Goal: Task Accomplishment & Management: Use online tool/utility

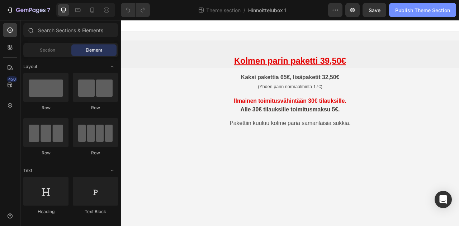
click at [430, 10] on div "Publish Theme Section" at bounding box center [422, 10] width 55 height 8
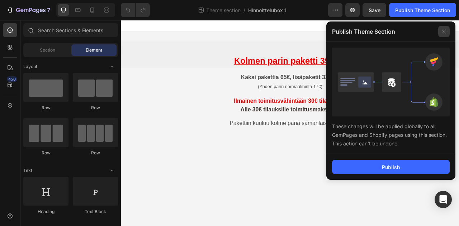
click at [445, 33] on icon at bounding box center [444, 32] width 4 height 4
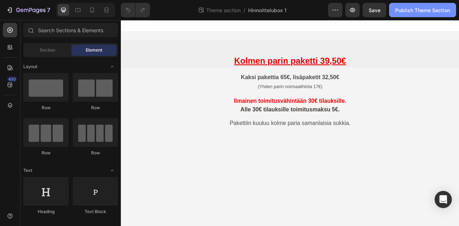
click at [424, 13] on div "Publish Theme Section" at bounding box center [422, 10] width 55 height 8
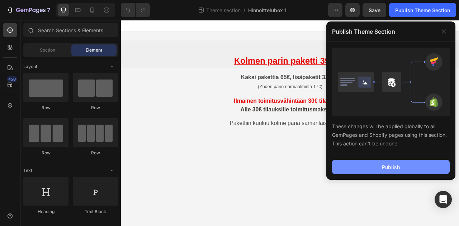
click at [398, 168] on div "Publish" at bounding box center [391, 167] width 18 height 8
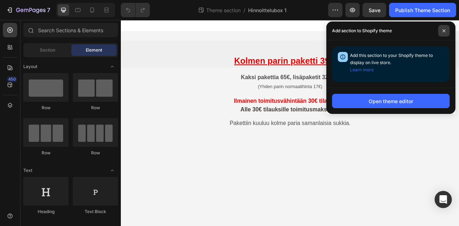
click at [447, 31] on span at bounding box center [443, 30] width 11 height 11
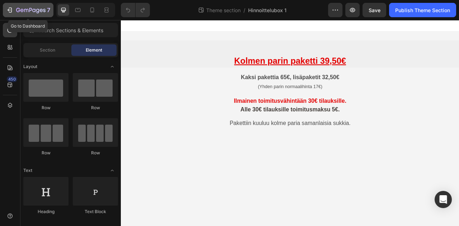
click at [30, 11] on icon "button" at bounding box center [30, 11] width 29 height 6
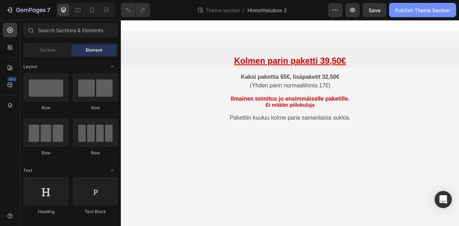
click at [427, 11] on div "Publish Theme Section" at bounding box center [422, 10] width 55 height 8
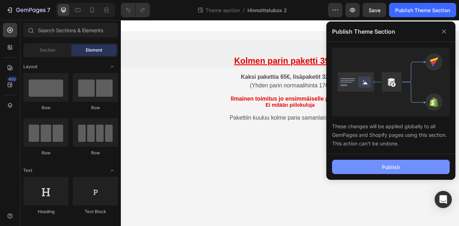
click at [396, 168] on div "Publish" at bounding box center [391, 167] width 18 height 8
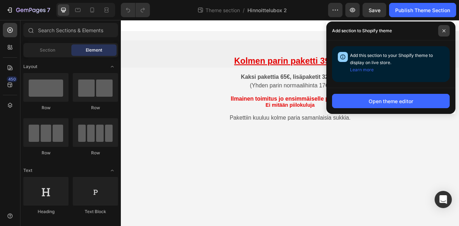
click at [444, 30] on icon at bounding box center [443, 30] width 3 height 3
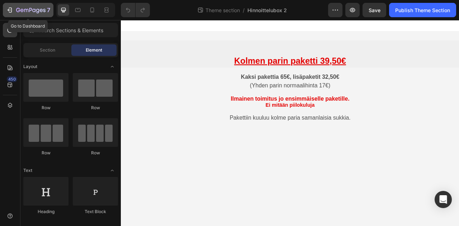
click at [29, 8] on icon "button" at bounding box center [30, 10] width 3 height 4
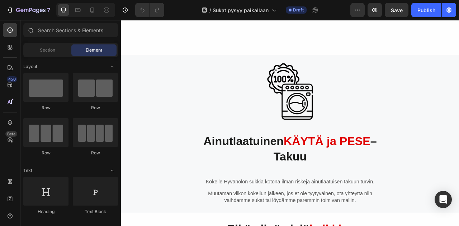
scroll to position [578, 0]
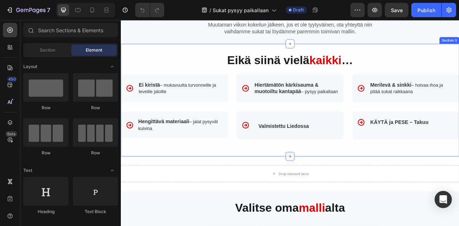
click at [333, 196] on icon at bounding box center [336, 194] width 6 height 6
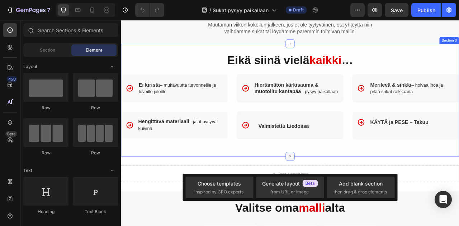
click at [332, 197] on icon at bounding box center [336, 193] width 8 height 8
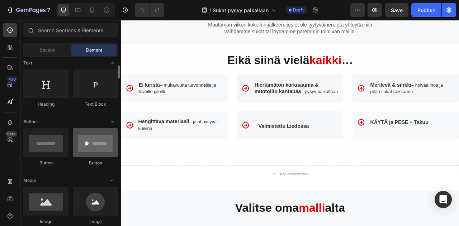
scroll to position [0, 0]
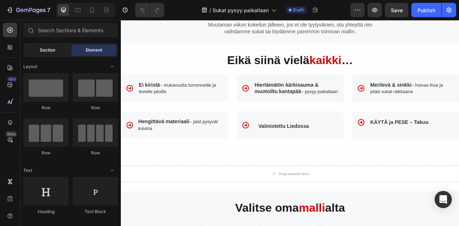
click at [46, 52] on span "Section" at bounding box center [47, 50] width 15 height 6
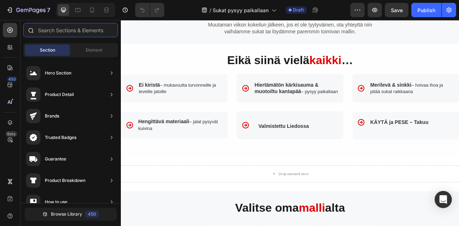
click at [88, 31] on input "text" at bounding box center [70, 30] width 95 height 14
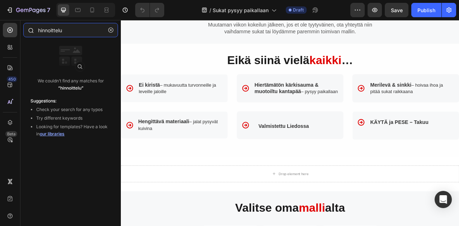
click at [83, 30] on input "hinnoittelu" at bounding box center [70, 30] width 95 height 14
type input "hinnoittelu"
click at [110, 30] on icon "button" at bounding box center [111, 30] width 2 height 2
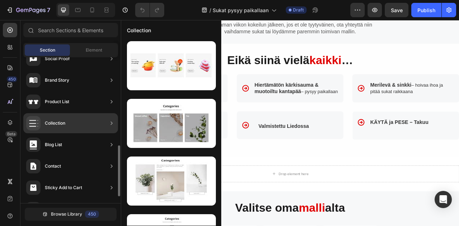
scroll to position [270, 0]
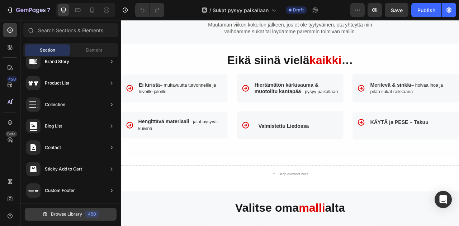
click at [68, 213] on span "Browse Library" at bounding box center [66, 214] width 31 height 6
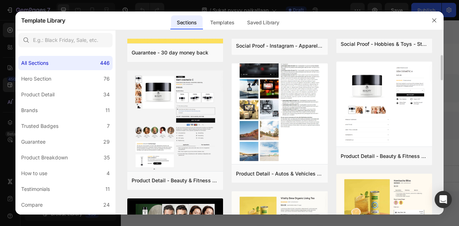
scroll to position [0, 0]
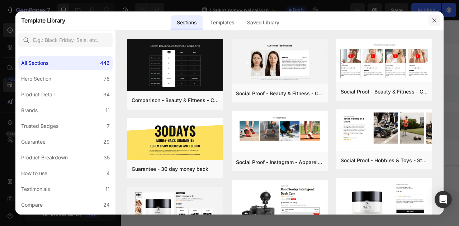
click at [436, 21] on icon "button" at bounding box center [434, 21] width 6 height 6
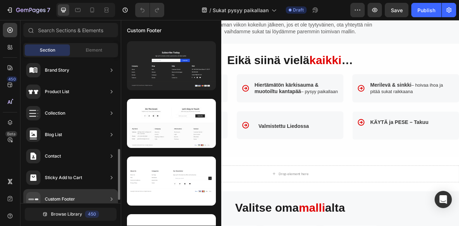
click at [112, 199] on icon at bounding box center [112, 199] width 2 height 4
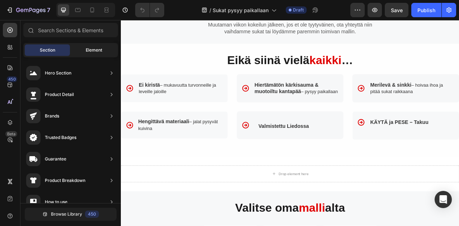
click at [91, 49] on span "Element" at bounding box center [94, 50] width 16 height 6
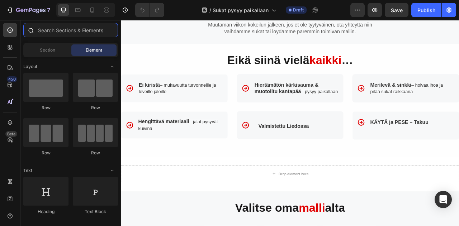
click at [61, 33] on input "text" at bounding box center [70, 30] width 95 height 14
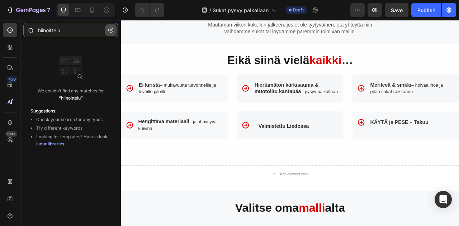
type input "hiinoittelu"
click at [112, 30] on icon "button" at bounding box center [110, 30] width 5 height 5
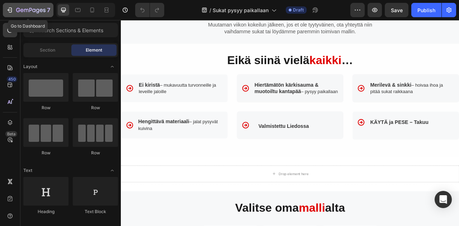
click at [39, 8] on icon "button" at bounding box center [30, 11] width 29 height 6
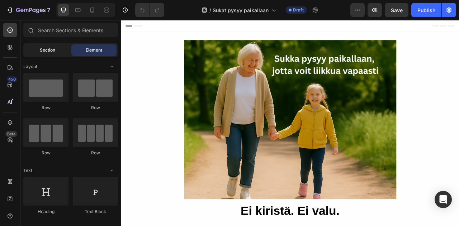
click at [44, 52] on span "Section" at bounding box center [47, 50] width 15 height 6
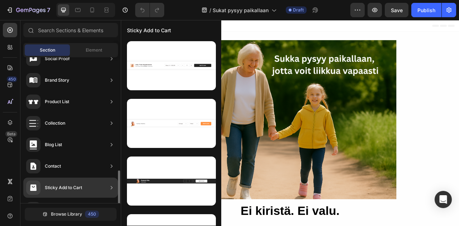
scroll to position [270, 0]
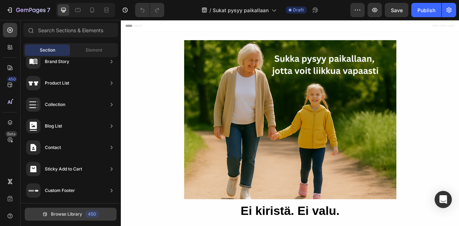
click at [62, 213] on span "Browse Library" at bounding box center [66, 214] width 31 height 6
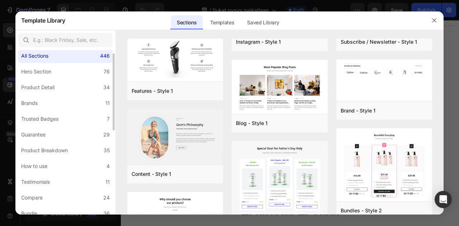
scroll to position [0, 0]
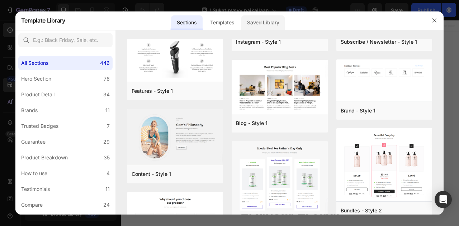
click at [266, 22] on div "Saved Library" at bounding box center [262, 22] width 43 height 14
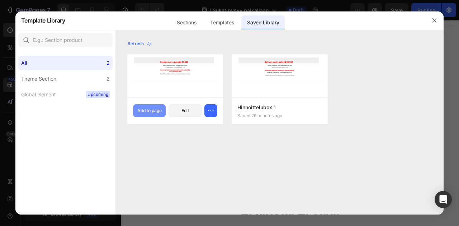
click at [154, 111] on div "Add to page" at bounding box center [149, 111] width 24 height 6
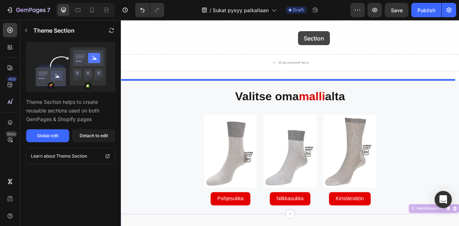
scroll to position [710, 0]
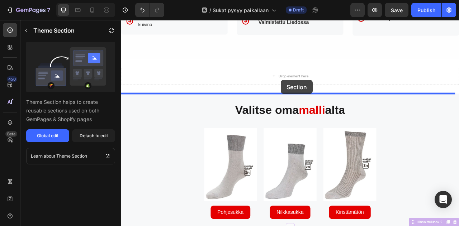
drag, startPoint x: 341, startPoint y: 246, endPoint x: 324, endPoint y: 96, distance: 150.4
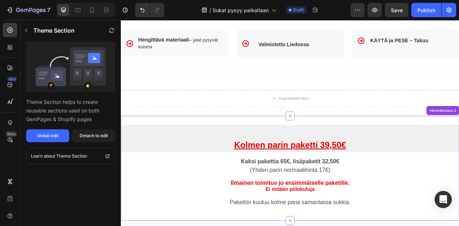
scroll to position [638, 0]
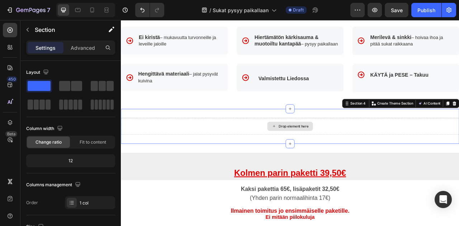
click at [257, 166] on div "Drop element here" at bounding box center [336, 155] width 430 height 22
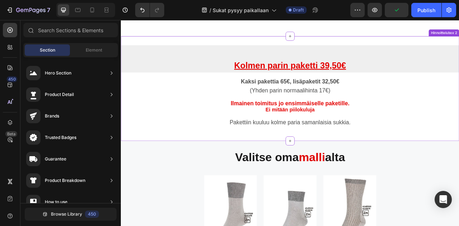
scroll to position [746, 0]
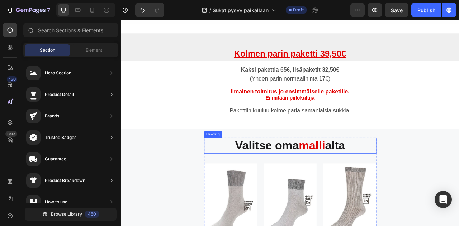
click at [325, 187] on strong "Valitse oma" at bounding box center [306, 179] width 81 height 16
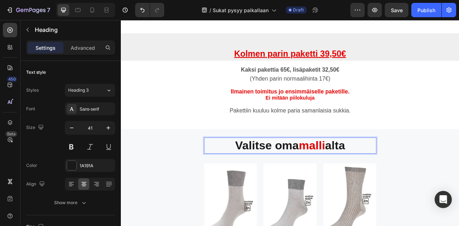
drag, startPoint x: 406, startPoint y: 187, endPoint x: 262, endPoint y: 179, distance: 144.3
click at [262, 179] on p "Valitse oma malli alta" at bounding box center [336, 179] width 218 height 19
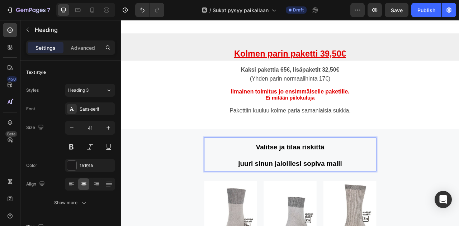
click at [282, 188] on p "Valitse ja tilaa riskittä" at bounding box center [336, 180] width 218 height 21
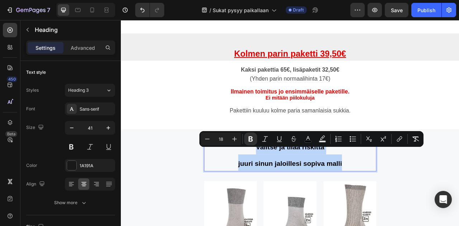
drag, startPoint x: 295, startPoint y: 187, endPoint x: 407, endPoint y: 209, distance: 113.8
click at [407, 209] on h2 "Valitse ja tilaa riskittä juuri sinun jaloillesi sopiva malli" at bounding box center [335, 191] width 219 height 43
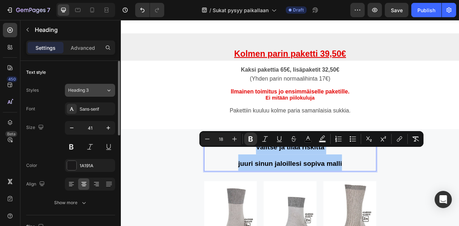
click at [108, 90] on icon at bounding box center [109, 90] width 6 height 7
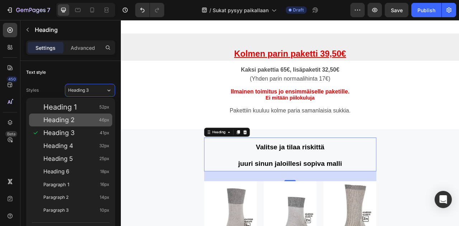
click at [70, 120] on span "Heading 2" at bounding box center [58, 119] width 31 height 7
type input "46"
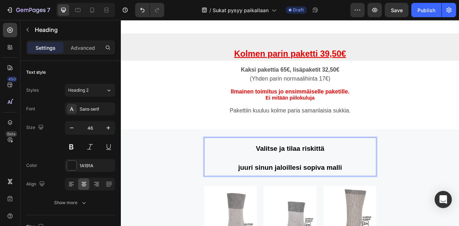
click at [399, 211] on h2 "Valitse ja tilaa riskittä juuri sinun jaloillesi sopiva malli" at bounding box center [335, 194] width 219 height 49
click at [391, 194] on p "Valitse ja tilaa riskittä juuri sinun jaloillesi sopiva malli" at bounding box center [336, 194] width 218 height 48
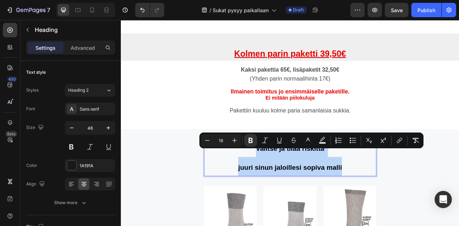
drag, startPoint x: 283, startPoint y: 190, endPoint x: 403, endPoint y: 210, distance: 121.0
click at [403, 210] on p "Valitse ja tilaa riskittä juuri sinun jaloillesi sopiva malli" at bounding box center [336, 194] width 218 height 48
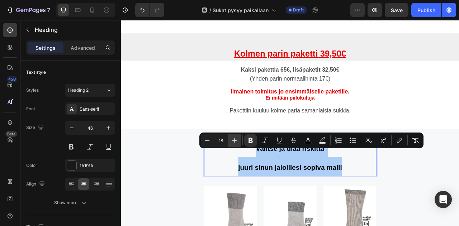
click at [234, 142] on icon "Editor contextual toolbar" at bounding box center [234, 140] width 7 height 7
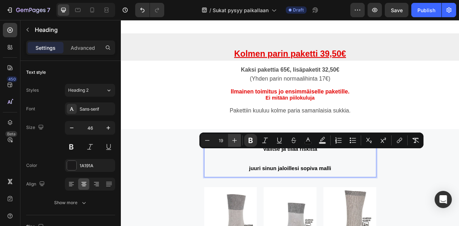
click at [234, 142] on icon "Editor contextual toolbar" at bounding box center [234, 140] width 7 height 7
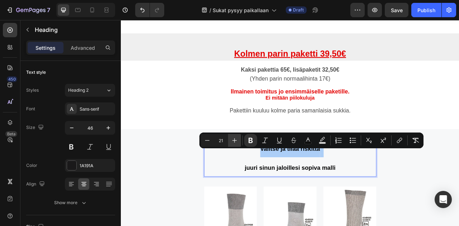
click at [234, 142] on icon "Editor contextual toolbar" at bounding box center [234, 140] width 7 height 7
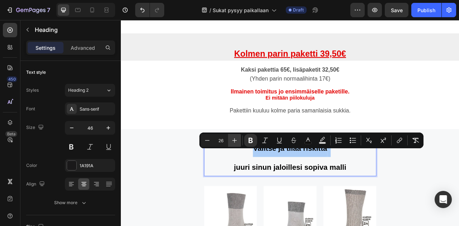
click at [234, 142] on icon "Editor contextual toolbar" at bounding box center [234, 140] width 7 height 7
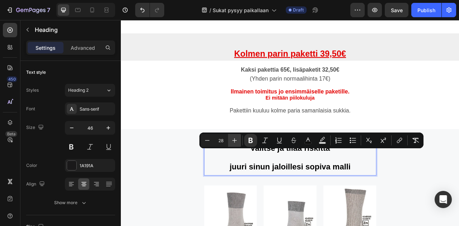
click at [234, 142] on icon "Editor contextual toolbar" at bounding box center [234, 140] width 7 height 7
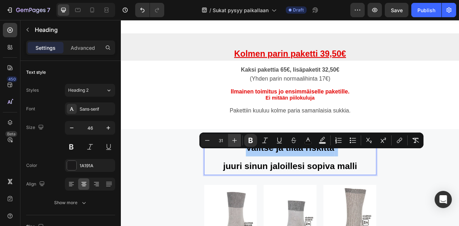
click at [234, 142] on icon "Editor contextual toolbar" at bounding box center [234, 140] width 7 height 7
type input "32"
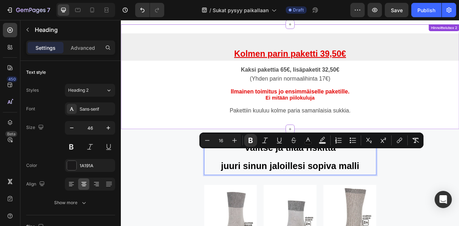
click at [458, 156] on div "Kolmen parin paketti 39,50€ Heading Kaksi pakettia 65€, lisäpaketit 32,50€ (Yhd…" at bounding box center [336, 91] width 430 height 133
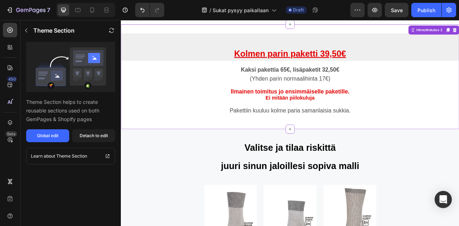
click at [458, 133] on div "Kolmen parin paketti 39,50€ Heading Kaksi pakettia 65€, lisäpaketit 32,50€ (Yhd…" at bounding box center [336, 92] width 430 height 110
click at [27, 30] on icon "button" at bounding box center [26, 31] width 6 height 6
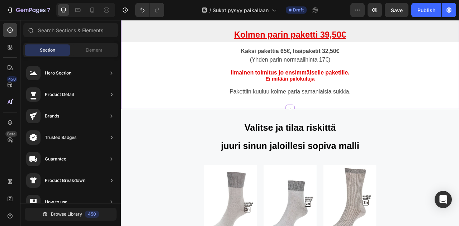
scroll to position [929, 0]
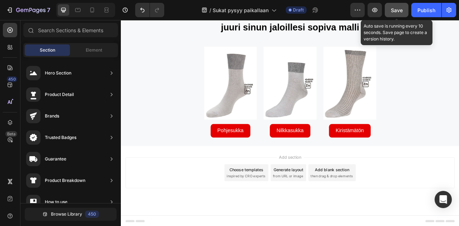
click at [396, 10] on span "Save" at bounding box center [397, 10] width 12 height 6
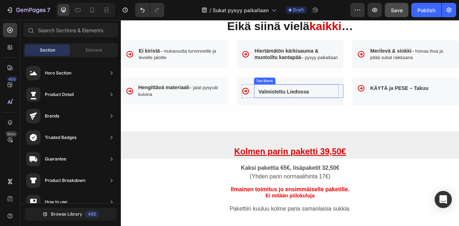
scroll to position [753, 0]
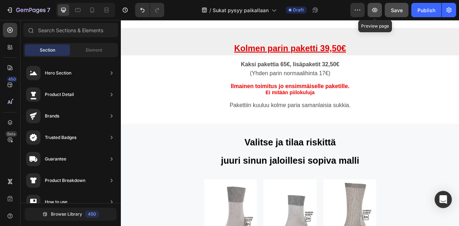
click at [376, 12] on icon "button" at bounding box center [374, 9] width 7 height 7
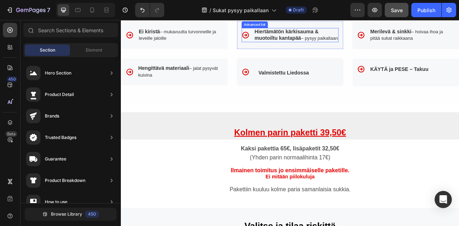
scroll to position [681, 0]
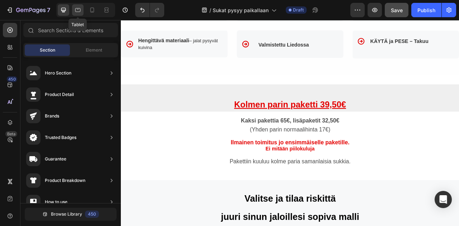
click at [79, 8] on icon at bounding box center [77, 9] width 7 height 7
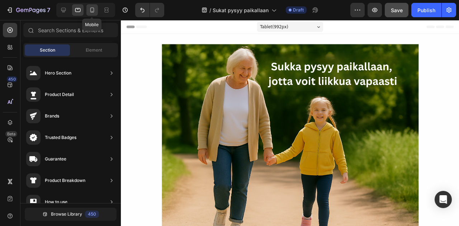
click at [91, 10] on icon at bounding box center [92, 9] width 7 height 7
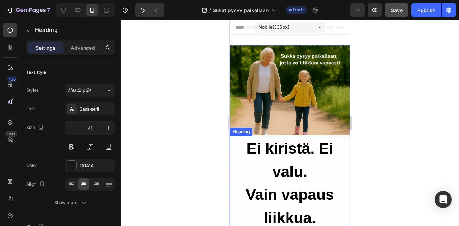
click at [304, 175] on strong "Ei kiristä. Ei valu." at bounding box center [290, 160] width 87 height 40
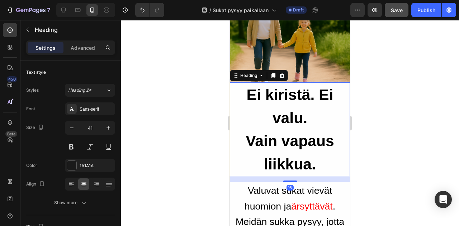
scroll to position [72, 0]
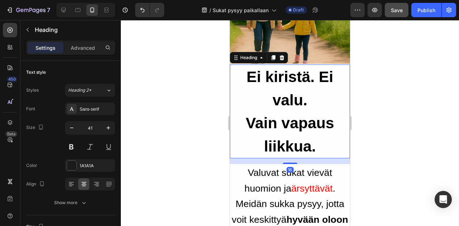
click at [315, 146] on h2 "Ei kiristä. Ei valu. Vain vapaus liikkua." at bounding box center [290, 112] width 120 height 94
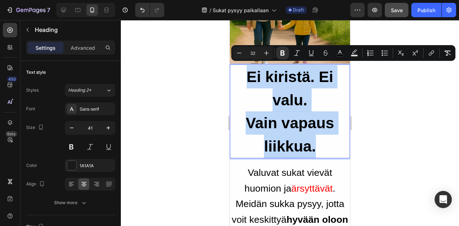
drag, startPoint x: 315, startPoint y: 145, endPoint x: 237, endPoint y: 71, distance: 107.5
click at [237, 71] on p "Ei kiristä. Ei valu. Vain vapaus liikkua." at bounding box center [289, 111] width 119 height 92
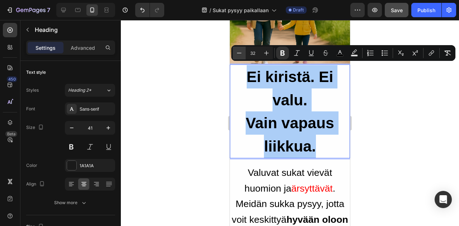
click at [238, 52] on icon "Editor contextual toolbar" at bounding box center [238, 52] width 7 height 7
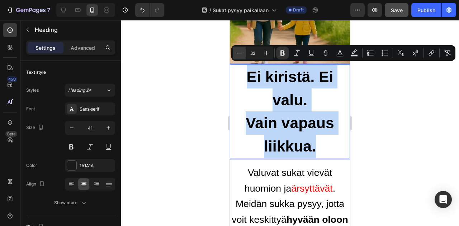
type input "31"
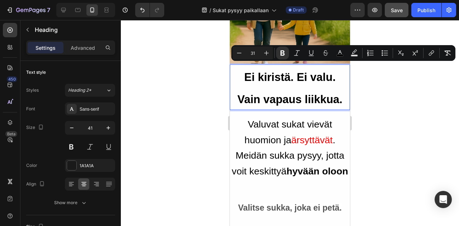
click at [423, 128] on div at bounding box center [290, 123] width 338 height 206
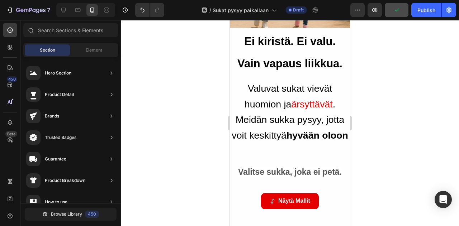
scroll to position [0, 0]
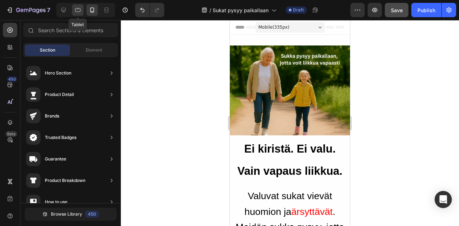
click at [78, 9] on icon at bounding box center [77, 9] width 7 height 7
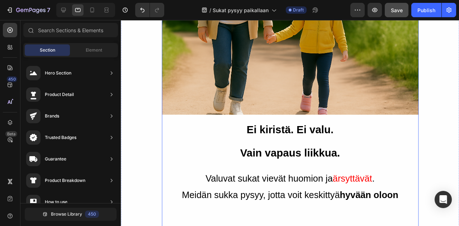
scroll to position [215, 0]
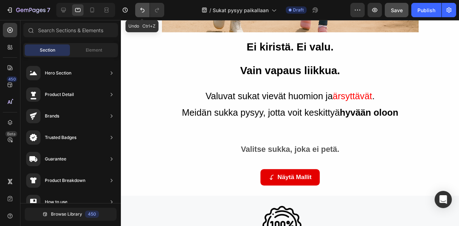
click at [144, 7] on icon "Undo/Redo" at bounding box center [142, 9] width 7 height 7
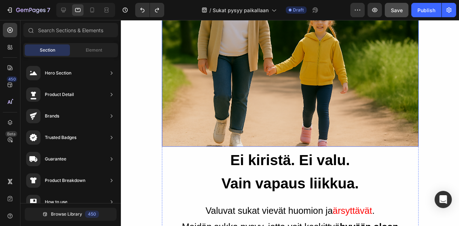
scroll to position [179, 0]
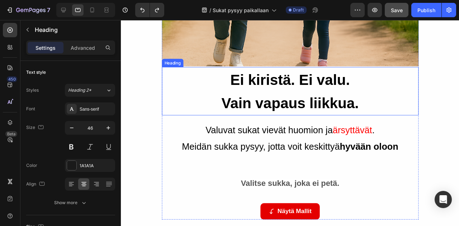
click at [366, 104] on strong "Vain vapaus liikkua." at bounding box center [298, 107] width 144 height 17
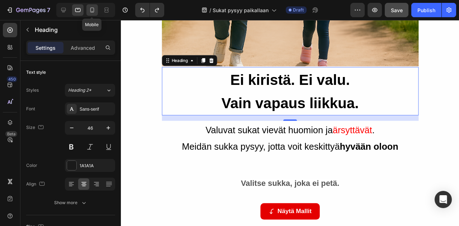
click at [92, 10] on icon at bounding box center [92, 9] width 7 height 7
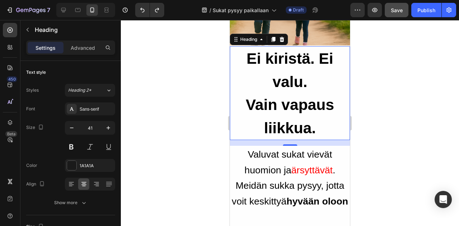
scroll to position [87, 0]
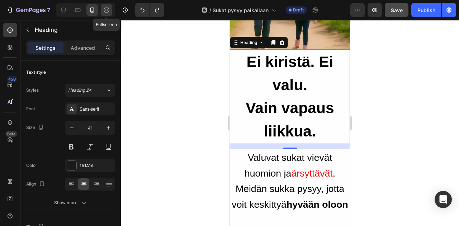
click at [109, 12] on icon at bounding box center [106, 9] width 7 height 7
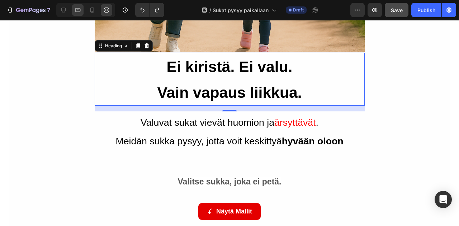
scroll to position [203, 0]
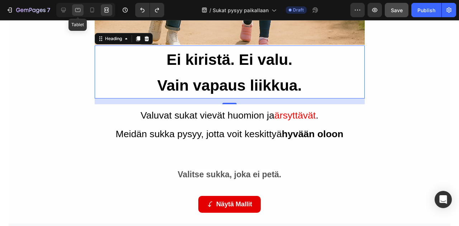
click at [77, 11] on icon at bounding box center [77, 10] width 5 height 4
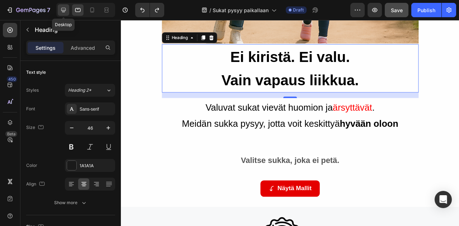
click at [62, 10] on icon at bounding box center [63, 9] width 7 height 7
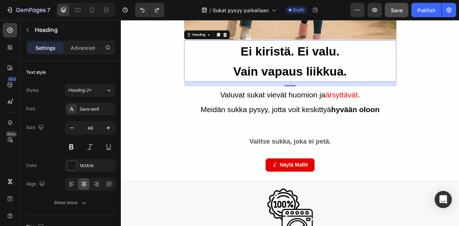
click at [421, 86] on h2 "Ei kiristä. Ei valu. Vain vapaus liikkua." at bounding box center [336, 72] width 270 height 53
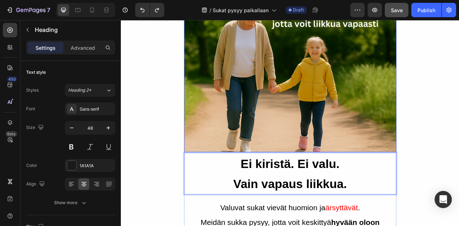
scroll to position [96, 0]
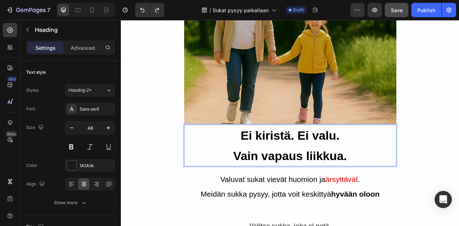
click at [294, 157] on p "Ei kiristä. Ei valu. Vain vapaus liikkua." at bounding box center [336, 180] width 268 height 52
click at [364, 171] on strong "Ei kiristä. Ei valu." at bounding box center [336, 166] width 126 height 17
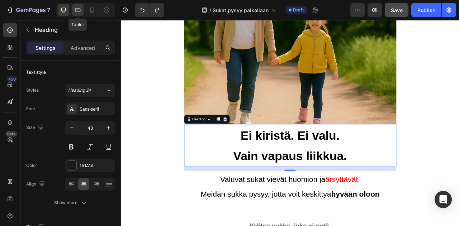
click at [77, 12] on icon at bounding box center [77, 10] width 5 height 4
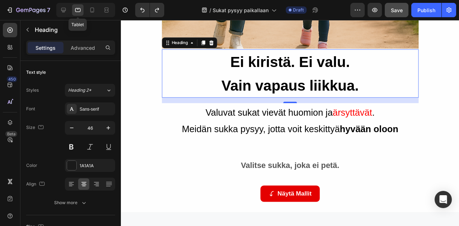
scroll to position [203, 0]
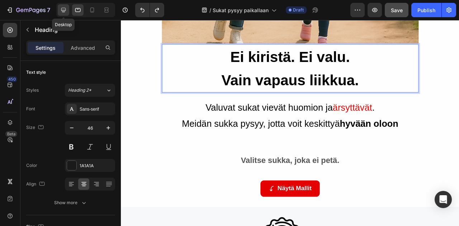
click at [63, 9] on icon at bounding box center [63, 9] width 7 height 7
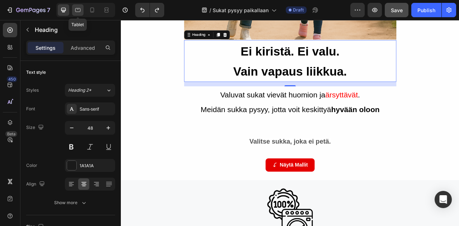
click at [81, 10] on icon at bounding box center [77, 9] width 7 height 7
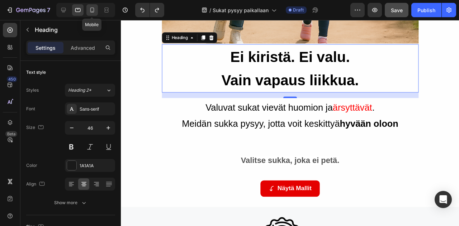
click at [92, 10] on icon at bounding box center [92, 9] width 7 height 7
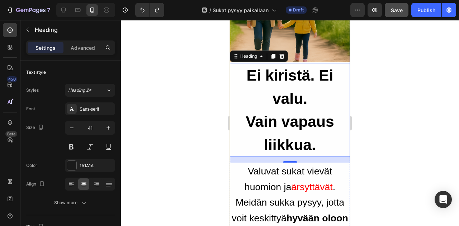
scroll to position [108, 0]
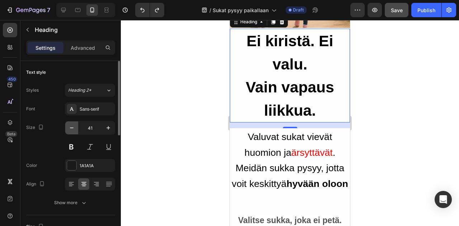
click at [73, 129] on icon "button" at bounding box center [71, 127] width 7 height 7
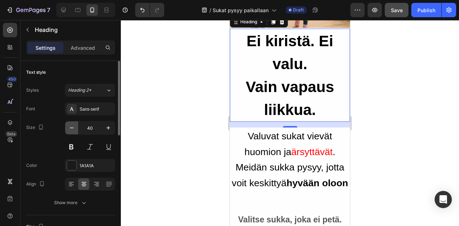
click at [73, 129] on icon "button" at bounding box center [71, 127] width 7 height 7
type input "38"
click at [394, 122] on div at bounding box center [290, 123] width 338 height 206
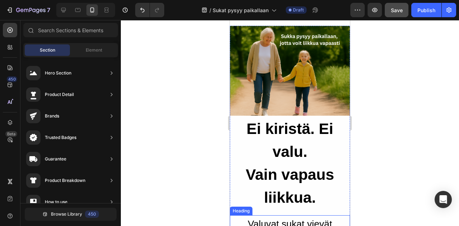
scroll to position [0, 0]
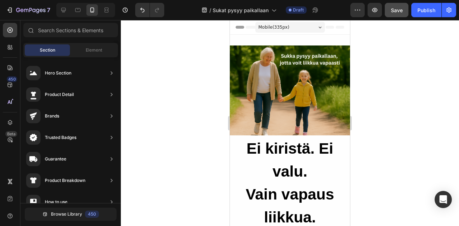
click at [399, 50] on div at bounding box center [290, 123] width 338 height 206
click at [144, 11] on icon "Undo/Redo" at bounding box center [142, 9] width 7 height 7
click at [143, 12] on icon "Undo/Redo" at bounding box center [142, 10] width 4 height 5
click at [78, 11] on icon at bounding box center [77, 9] width 7 height 7
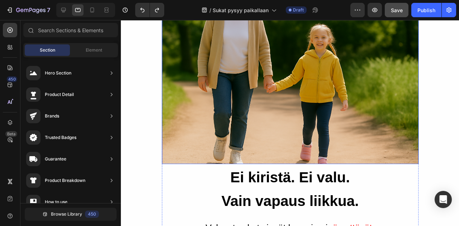
scroll to position [108, 0]
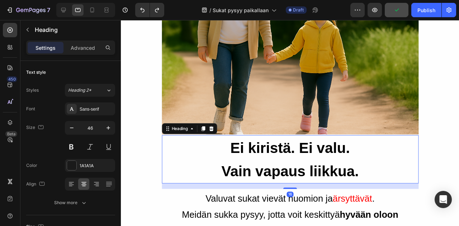
click at [258, 189] on p "⁠⁠⁠⁠⁠⁠⁠ Ei kiristä. Ei valu. Vain vapaus liikkua." at bounding box center [298, 166] width 268 height 49
click at [92, 11] on icon at bounding box center [92, 11] width 2 height 1
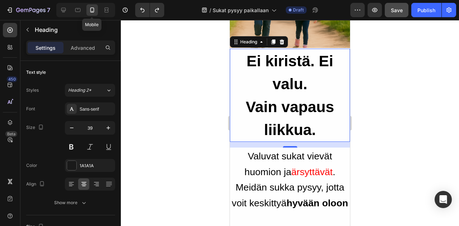
scroll to position [87, 0]
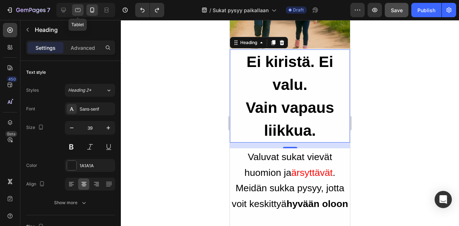
click at [75, 13] on icon at bounding box center [77, 9] width 7 height 7
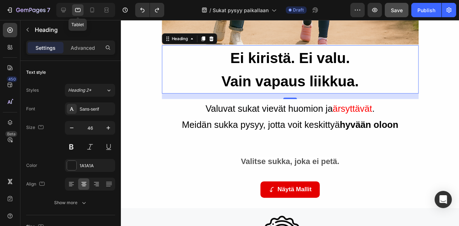
scroll to position [203, 0]
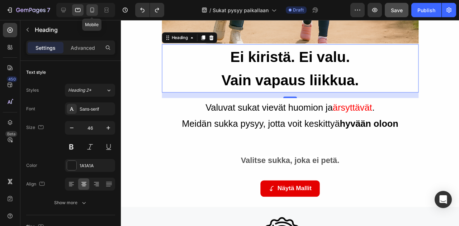
click at [94, 10] on icon at bounding box center [92, 9] width 7 height 7
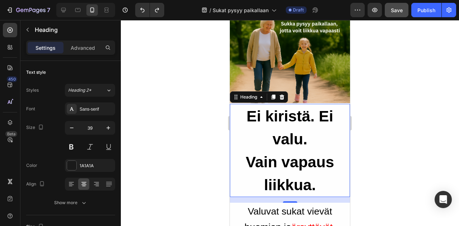
scroll to position [15, 0]
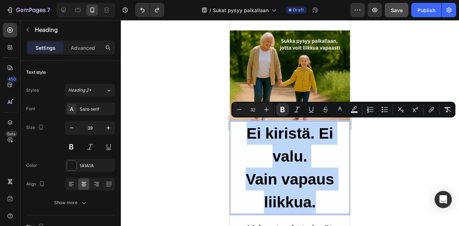
drag, startPoint x: 247, startPoint y: 128, endPoint x: 320, endPoint y: 194, distance: 98.8
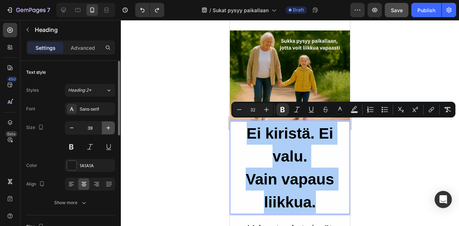
click at [110, 130] on icon "button" at bounding box center [108, 127] width 7 height 7
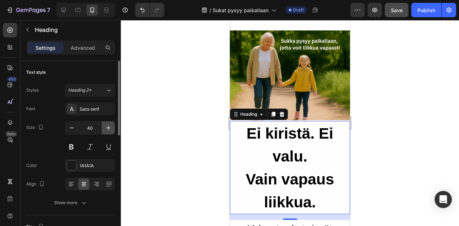
click at [110, 130] on icon "button" at bounding box center [108, 127] width 7 height 7
type input "42"
click at [253, 130] on strong "Ei kiristä. Ei valu." at bounding box center [290, 145] width 87 height 40
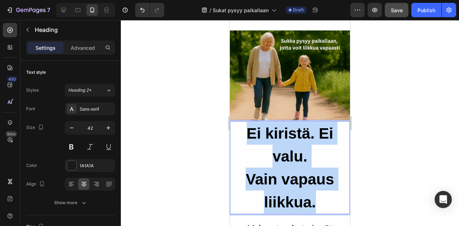
drag, startPoint x: 244, startPoint y: 130, endPoint x: 328, endPoint y: 191, distance: 103.1
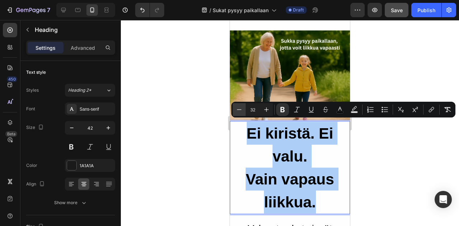
click at [240, 112] on icon "Editor contextual toolbar" at bounding box center [238, 109] width 7 height 7
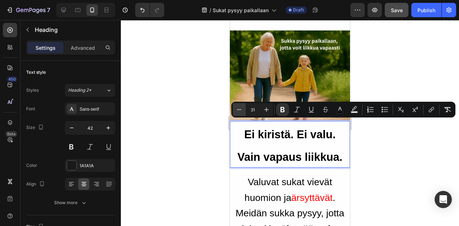
click at [237, 110] on icon "Editor contextual toolbar" at bounding box center [238, 109] width 7 height 7
type input "30"
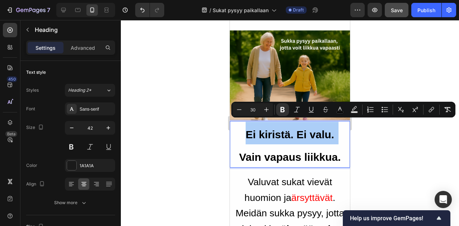
click at [197, 170] on div at bounding box center [290, 123] width 338 height 206
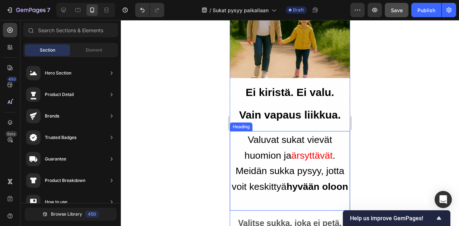
scroll to position [87, 0]
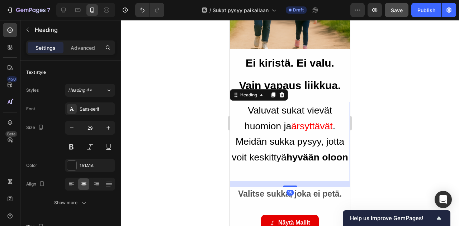
click at [292, 139] on span "Meidän sukka pysyy, jotta voit keskittyä hyvään oloon" at bounding box center [290, 149] width 116 height 27
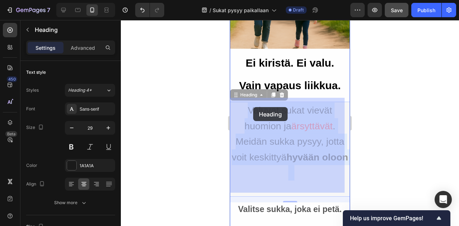
drag, startPoint x: 239, startPoint y: 103, endPoint x: 253, endPoint y: 107, distance: 15.0
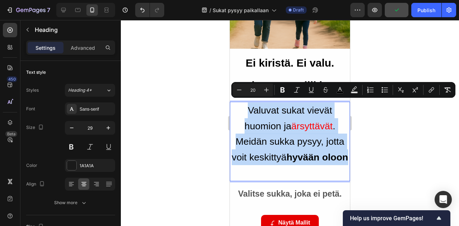
drag, startPoint x: 247, startPoint y: 108, endPoint x: 313, endPoint y: 167, distance: 88.6
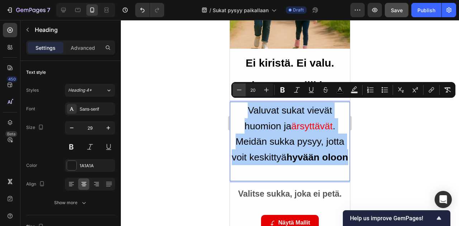
click at [241, 90] on icon "Editor contextual toolbar" at bounding box center [238, 89] width 7 height 7
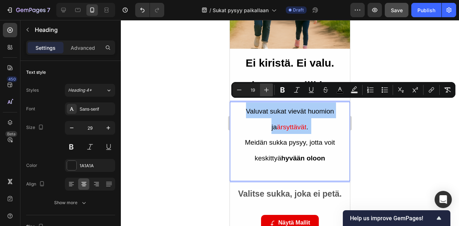
click at [268, 89] on icon "Editor contextual toolbar" at bounding box center [266, 89] width 7 height 7
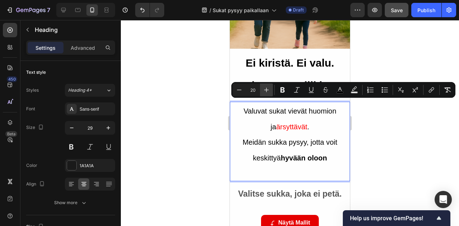
click at [268, 89] on icon "Editor contextual toolbar" at bounding box center [266, 89] width 7 height 7
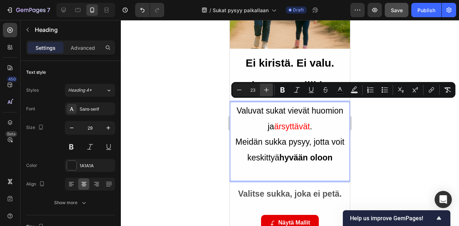
click at [268, 89] on icon "Editor contextual toolbar" at bounding box center [266, 89] width 7 height 7
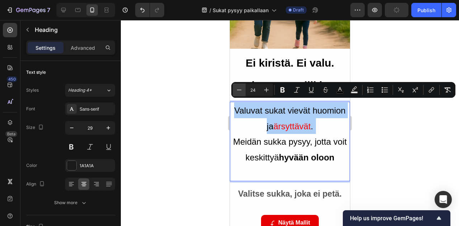
click at [240, 91] on icon "Editor contextual toolbar" at bounding box center [238, 89] width 7 height 7
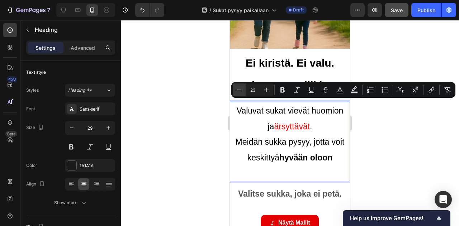
click at [240, 91] on icon "Editor contextual toolbar" at bounding box center [238, 89] width 7 height 7
type input "22"
click at [394, 135] on div at bounding box center [290, 123] width 338 height 206
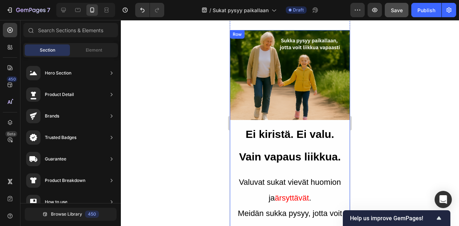
scroll to position [0, 0]
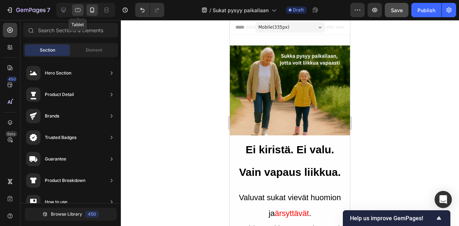
click at [77, 9] on icon at bounding box center [77, 9] width 7 height 7
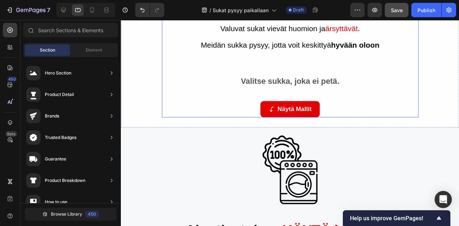
scroll to position [143, 0]
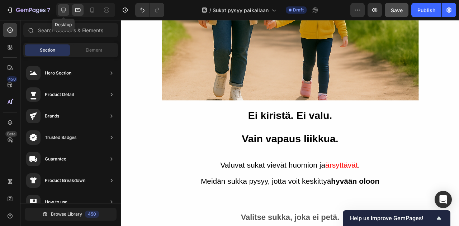
click at [64, 10] on icon at bounding box center [63, 9] width 7 height 7
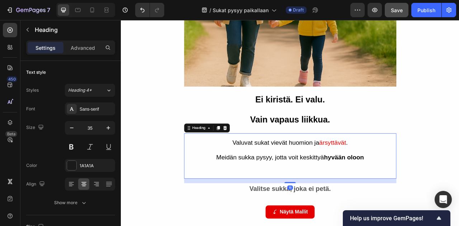
click at [388, 191] on strong "hyvään oloon" at bounding box center [404, 194] width 51 height 9
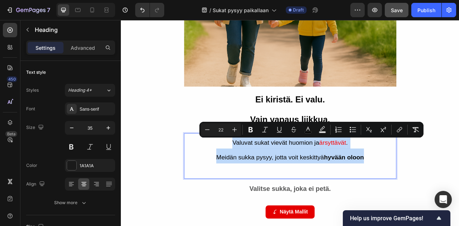
drag, startPoint x: 248, startPoint y: 175, endPoint x: 439, endPoint y: 191, distance: 191.4
click at [439, 191] on p "Valuvat sukat vievät huomion ja ärsyttävät . Meidän sukka pysyy, jotta voit kes…" at bounding box center [336, 193] width 268 height 57
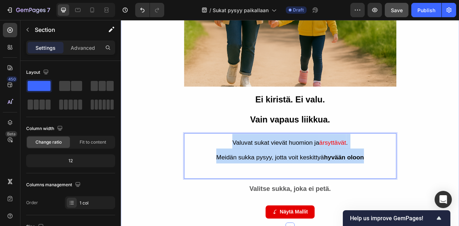
click at [458, 123] on div "Image ⁠⁠⁠⁠⁠⁠⁠ Ei kiristä. Ei valu. Vain vapaus liikkua. Heading Valuvat sukat v…" at bounding box center [336, 87] width 430 height 371
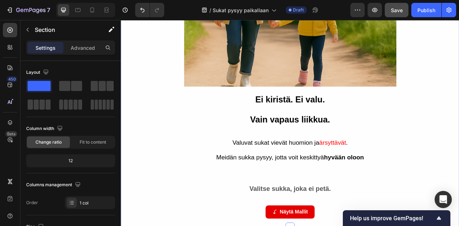
click at [458, 130] on div "Image ⁠⁠⁠⁠⁠⁠⁠ Ei kiristä. Ei valu. Vain vapaus liikkua. Heading ⁠⁠⁠⁠⁠⁠⁠ Valuvat…" at bounding box center [336, 87] width 430 height 371
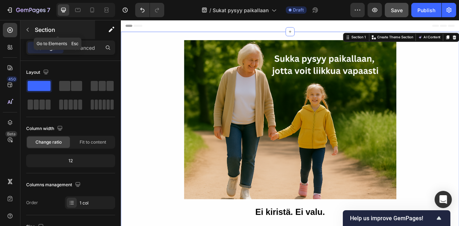
click at [30, 30] on icon "button" at bounding box center [28, 30] width 6 height 6
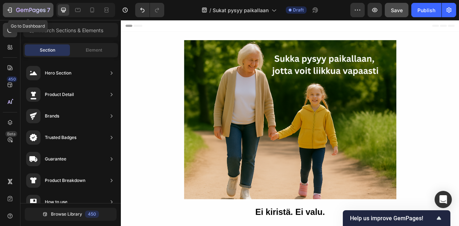
click at [33, 13] on icon "button" at bounding box center [30, 11] width 29 height 6
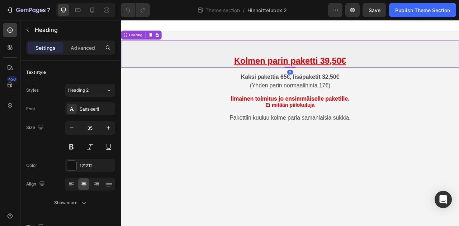
click at [186, 59] on h2 "Kolmen parin paketti 39,50€" at bounding box center [336, 63] width 430 height 35
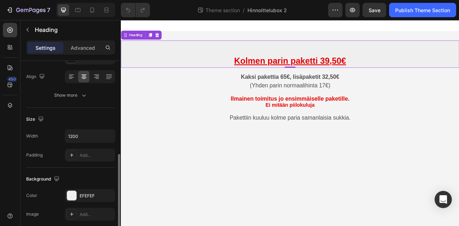
scroll to position [179, 0]
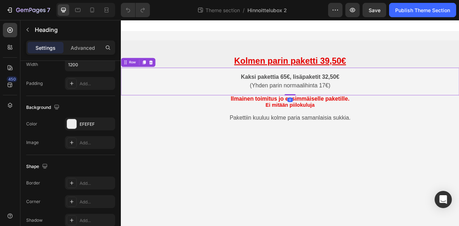
click at [191, 84] on div "Kaksi pakettia 65€, lisäpaketit 32,50€ (Yhden parin normaalihinta 17€) Text Blo…" at bounding box center [336, 98] width 430 height 35
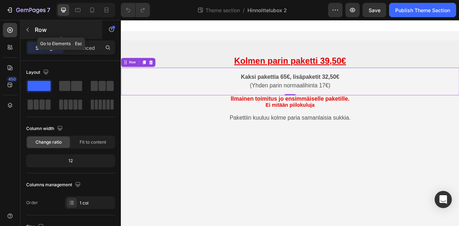
click at [29, 30] on icon "button" at bounding box center [28, 30] width 6 height 6
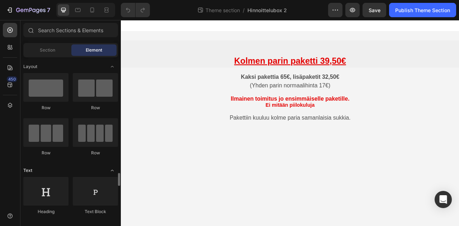
scroll to position [179, 0]
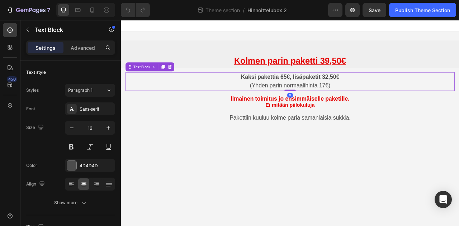
click at [221, 95] on p "Kaksi pakettia 65€, lisäpaketit 32,50€ (Yhden parin normaalihinta 17€)" at bounding box center [335, 98] width 417 height 22
click at [206, 65] on h2 "Kolmen parin paketti 39,50€" at bounding box center [336, 63] width 430 height 35
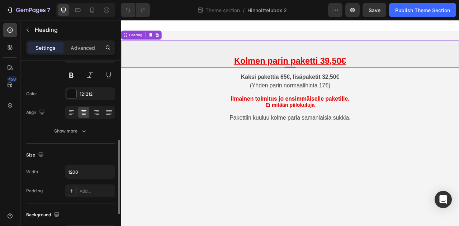
scroll to position [143, 0]
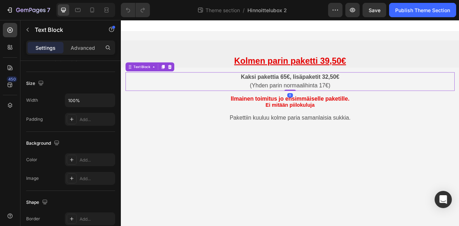
click at [235, 95] on p "Kaksi pakettia 65€, lisäpaketit 32,50€ (Yhden parin normaalihinta 17€)" at bounding box center [335, 98] width 417 height 22
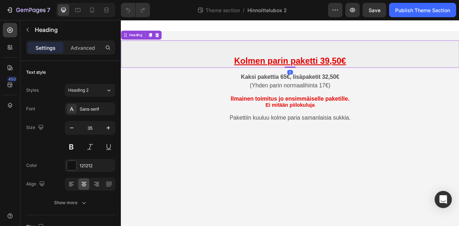
click at [236, 70] on h2 "Kolmen parin paketti 39,50€" at bounding box center [336, 63] width 430 height 35
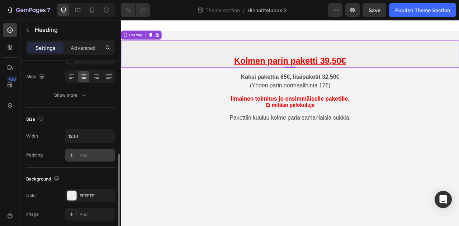
scroll to position [143, 0]
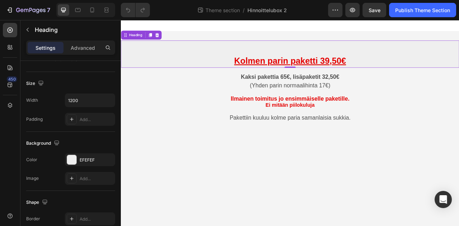
click at [187, 61] on h2 "Kolmen parin paketti 39,50€" at bounding box center [336, 63] width 430 height 35
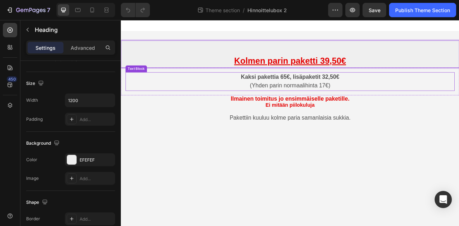
click at [185, 96] on p "Kaksi pakettia 65€, lisäpaketit 32,50€ (Yhden parin normaalihinta 17€)" at bounding box center [335, 98] width 417 height 22
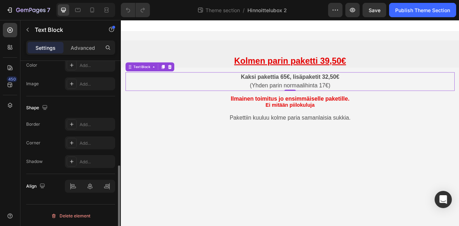
scroll to position [130, 0]
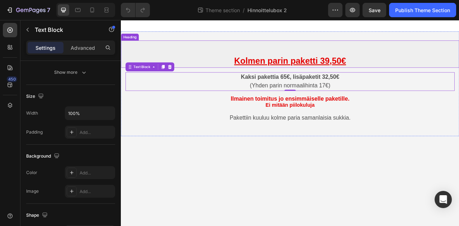
click at [215, 60] on p "⁠⁠⁠⁠⁠⁠⁠ Kolmen parin paketti 39,50€" at bounding box center [335, 63] width 429 height 33
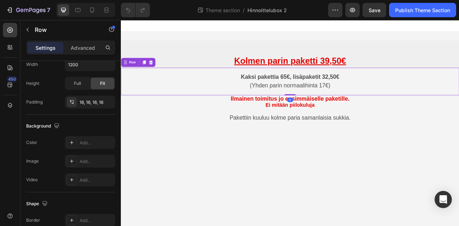
scroll to position [0, 0]
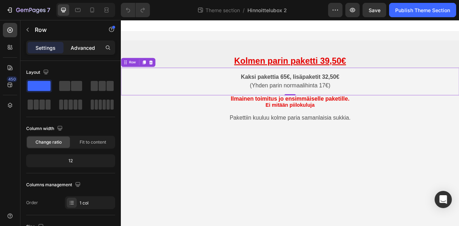
click at [80, 48] on p "Advanced" at bounding box center [83, 48] width 24 height 8
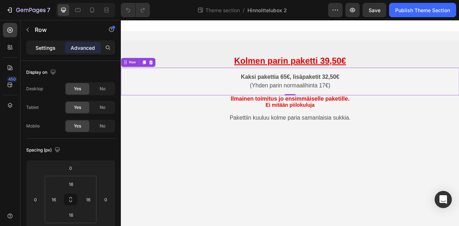
click at [46, 46] on p "Settings" at bounding box center [45, 48] width 20 height 8
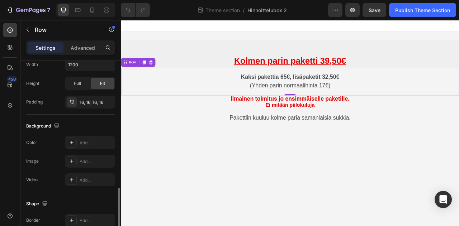
scroll to position [215, 0]
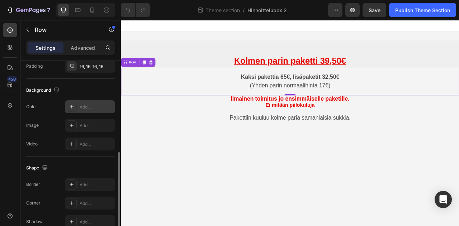
click at [72, 104] on icon at bounding box center [72, 107] width 6 height 6
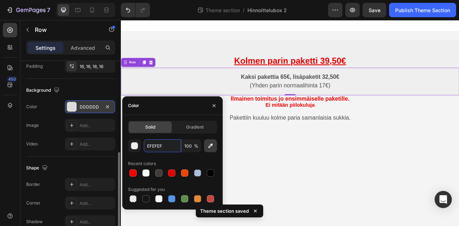
type input "EFEFEF"
click at [209, 146] on icon "button" at bounding box center [210, 146] width 5 height 5
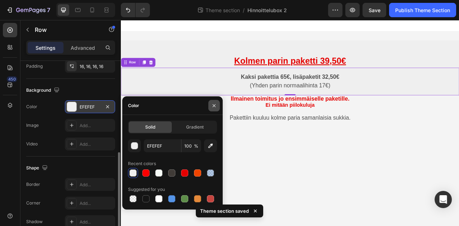
click at [217, 106] on button "button" at bounding box center [213, 105] width 11 height 11
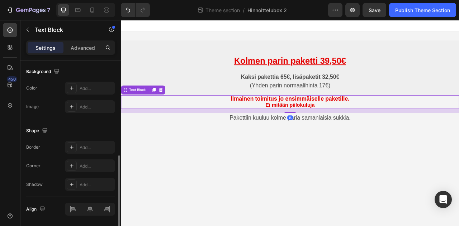
click at [199, 119] on p "Ilmainen toimitus jo ensimmäiselle paketille . Ei mitään piilokuluja" at bounding box center [335, 124] width 429 height 16
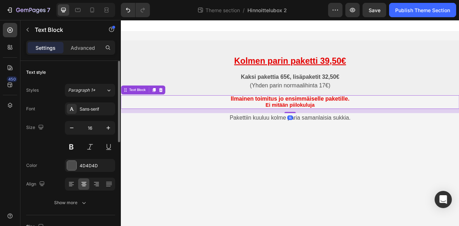
click at [186, 123] on p "Ilmainen toimitus jo ensimmäiselle paketille . Ei mitään piilokuluja" at bounding box center [335, 124] width 429 height 16
click at [87, 47] on p "Advanced" at bounding box center [83, 48] width 24 height 8
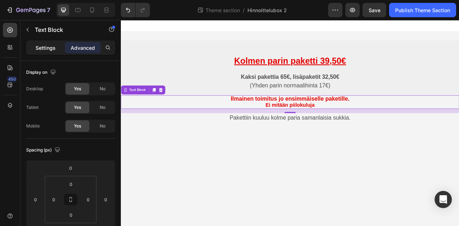
click at [41, 44] on p "Settings" at bounding box center [45, 48] width 20 height 8
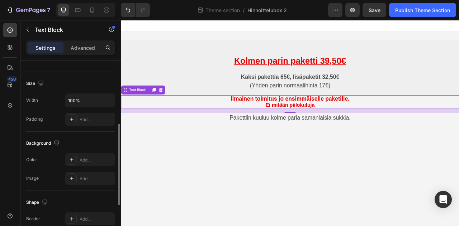
scroll to position [179, 0]
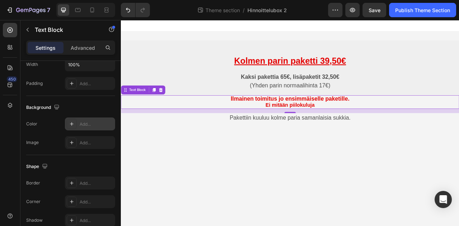
click at [72, 123] on icon at bounding box center [72, 124] width 4 height 4
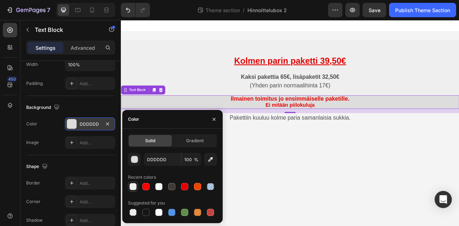
click at [133, 185] on div at bounding box center [132, 186] width 7 height 7
type input "EFEFEF"
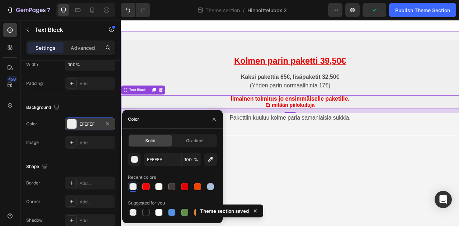
click at [312, 155] on div "⁠⁠⁠⁠⁠⁠⁠ Kolmen parin paketti 39,50€ Heading Kaksi pakettia 65€, lisäpaketit 32,…" at bounding box center [336, 101] width 430 height 110
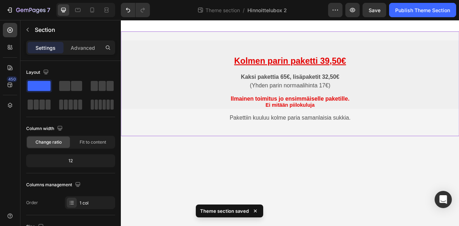
click at [219, 137] on div "⁠⁠⁠⁠⁠⁠⁠ Kolmen parin paketti 39,50€ Heading Kaksi pakettia 65€, lisäpaketit 32,…" at bounding box center [336, 101] width 430 height 110
click at [228, 162] on div "⁠⁠⁠⁠⁠⁠⁠ Kolmen parin paketti 39,50€ Heading Kaksi pakettia 65€, lisäpaketit 32,…" at bounding box center [336, 100] width 430 height 133
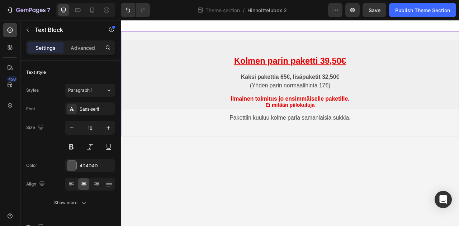
click at [237, 149] on div "Pakettiin kuuluu kolme paria samanlaisia sukkia. Text Block" at bounding box center [336, 144] width 430 height 13
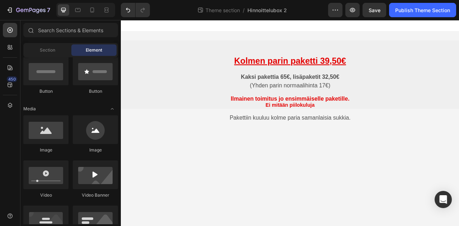
click at [230, 193] on body "⁠⁠⁠⁠⁠⁠⁠ Kolmen parin paketti 39,50€ Heading Kaksi pakettia 65€, lisäpaketit 32,…" at bounding box center [336, 151] width 430 height 262
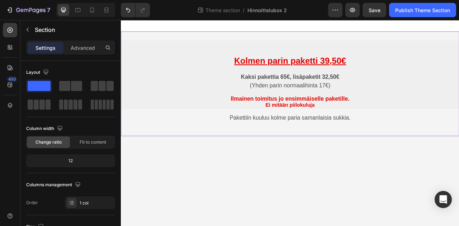
click at [239, 163] on div "⁠⁠⁠⁠⁠⁠⁠ Kolmen parin paketti 39,50€ Heading Kaksi pakettia 65€, lisäpaketit 32,…" at bounding box center [336, 100] width 430 height 133
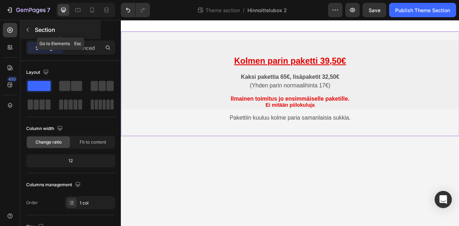
click at [29, 30] on icon "button" at bounding box center [28, 30] width 6 height 6
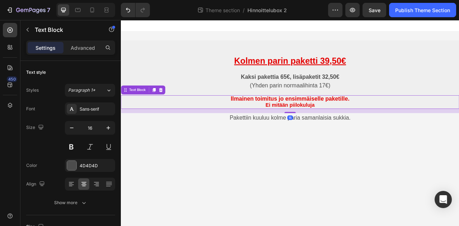
click at [221, 125] on p "Ilmainen toimitus jo ensimmäiselle paketille . Ei mitään piilokuluja" at bounding box center [335, 124] width 429 height 16
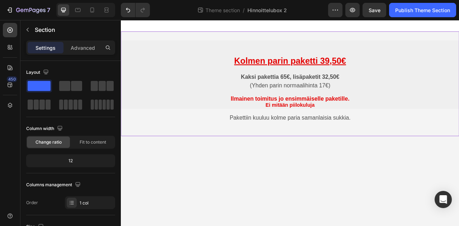
click at [212, 135] on div "⁠⁠⁠⁠⁠⁠⁠ Kolmen parin paketti 39,50€ Heading Kaksi pakettia 65€, lisäpaketit 32,…" at bounding box center [336, 101] width 430 height 110
click at [312, 137] on div "⁠⁠⁠⁠⁠⁠⁠ Kolmen parin paketti 39,50€ Heading Kaksi pakettia 65€, lisäpaketit 32,…" at bounding box center [336, 101] width 430 height 110
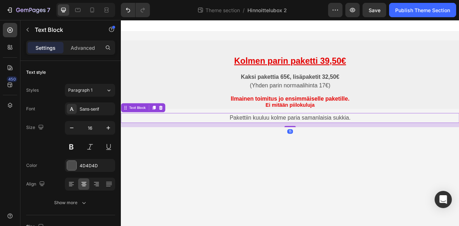
click at [319, 144] on span "Pakettiin kuuluu kolme paria samanlaisia sukkia." at bounding box center [336, 144] width 154 height 8
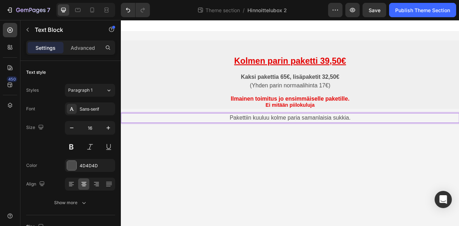
click at [244, 142] on p "Pakettiin kuuluu kolme paria samanlaisia sukkia." at bounding box center [335, 144] width 429 height 11
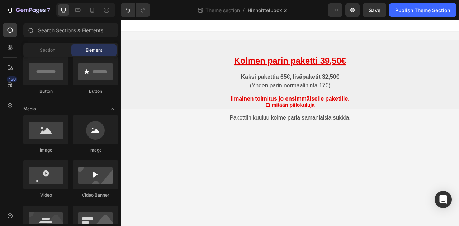
click at [228, 169] on body "⁠⁠⁠⁠⁠⁠⁠ Kolmen parin paketti 39,50€ Heading Kaksi pakettia 65€, lisäpaketit 32,…" at bounding box center [336, 151] width 430 height 262
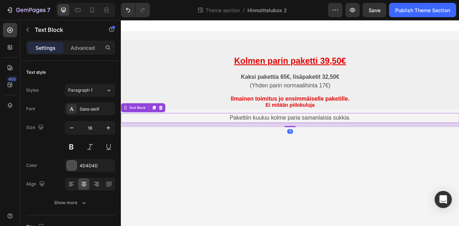
click at [214, 140] on p "Pakettiin kuuluu kolme paria samanlaisia sukkia." at bounding box center [335, 144] width 429 height 11
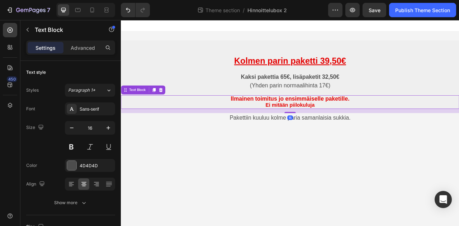
click at [213, 128] on p "Ilmainen toimitus jo ensimmäiselle paketille . Ei mitään piilokuluja" at bounding box center [335, 124] width 429 height 16
click at [204, 136] on div "15" at bounding box center [336, 135] width 430 height 5
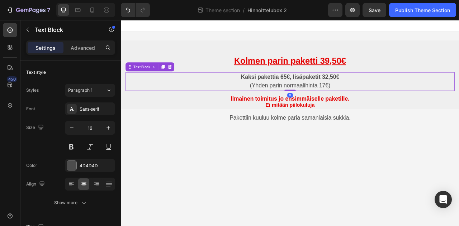
click at [223, 108] on p "Kaksi pakettia 65€, lisäpaketit 32,50€ (Yhden parin normaalihinta 17€)" at bounding box center [335, 98] width 417 height 22
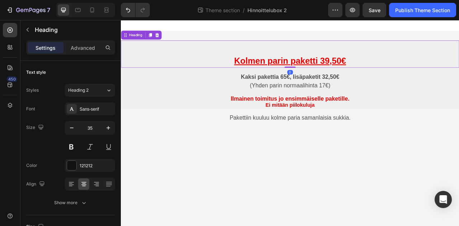
click at [226, 59] on p "⁠⁠⁠⁠⁠⁠⁠ Kolmen parin paketti 39,50€" at bounding box center [335, 63] width 429 height 33
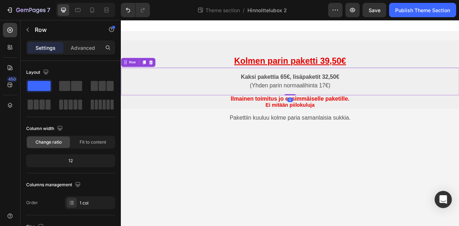
click at [222, 85] on div "Kaksi pakettia 65€, lisäpaketit 32,50€ (Yhden parin normaalihinta 17€) Text Blo…" at bounding box center [336, 98] width 430 height 35
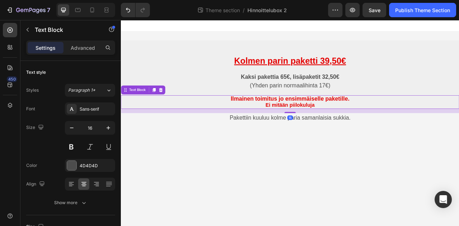
click at [226, 120] on p "Ilmainen toimitus jo ensimmäiselle paketille . Ei mitään piilokuluja" at bounding box center [335, 124] width 429 height 16
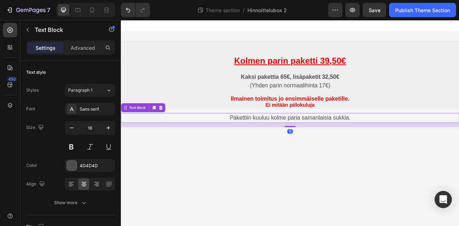
click at [226, 138] on div "Pakettiin kuuluu kolme paria samanlaisia sukkia." at bounding box center [336, 144] width 430 height 13
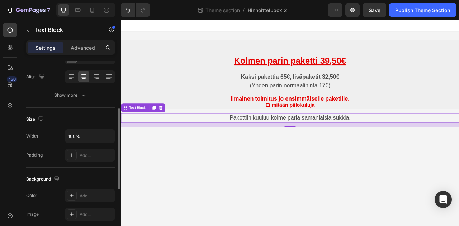
scroll to position [143, 0]
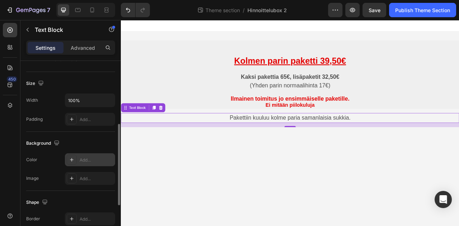
click at [73, 158] on icon at bounding box center [72, 160] width 6 height 6
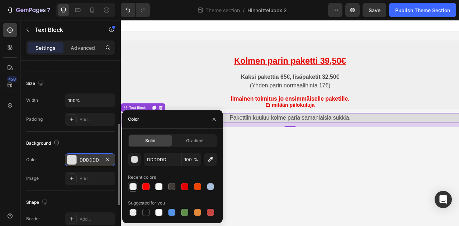
click at [134, 186] on div at bounding box center [132, 186] width 7 height 7
type input "EFEFEF"
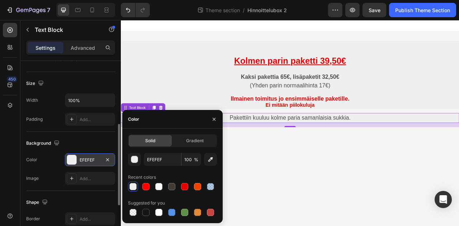
click at [384, 177] on body "⁠⁠⁠⁠⁠⁠⁠ Kolmen parin paketti 39,50€ Heading Kaksi pakettia 65€, lisäpaketit 32,…" at bounding box center [336, 151] width 430 height 262
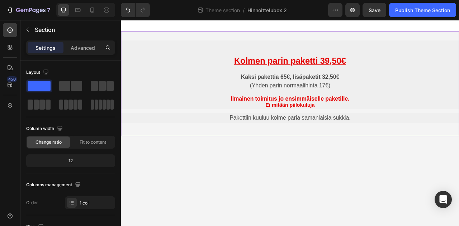
click at [215, 135] on div "⁠⁠⁠⁠⁠⁠⁠ Kolmen parin paketti 39,50€ Heading Kaksi pakettia 65€, lisäpaketit 32,…" at bounding box center [336, 101] width 430 height 110
click at [217, 134] on div "⁠⁠⁠⁠⁠⁠⁠ Kolmen parin paketti 39,50€ Heading Kaksi pakettia 65€, lisäpaketit 32,…" at bounding box center [336, 101] width 430 height 110
click at [244, 157] on div "⁠⁠⁠⁠⁠⁠⁠ Kolmen parin paketti 39,50€ Heading Kaksi pakettia 65€, lisäpaketit 32,…" at bounding box center [336, 100] width 430 height 133
click at [83, 47] on p "Advanced" at bounding box center [83, 48] width 24 height 8
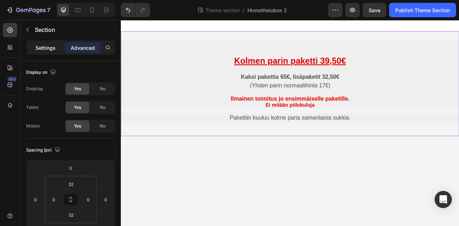
click at [39, 48] on p "Settings" at bounding box center [45, 48] width 20 height 8
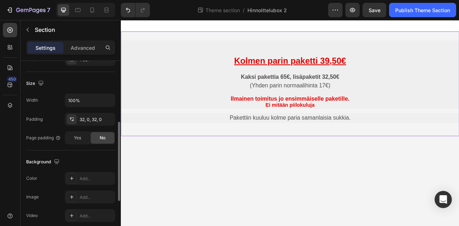
scroll to position [179, 0]
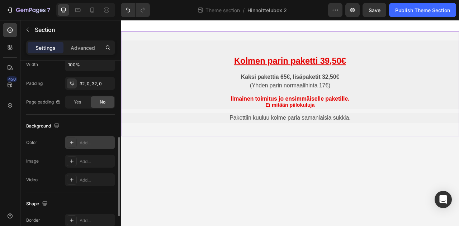
click at [72, 144] on icon at bounding box center [72, 143] width 6 height 6
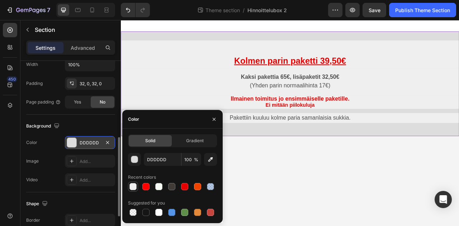
click at [133, 187] on div at bounding box center [132, 186] width 7 height 7
type input "EFEFEF"
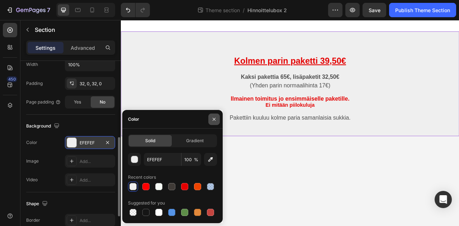
click at [215, 119] on icon "button" at bounding box center [214, 119] width 6 height 6
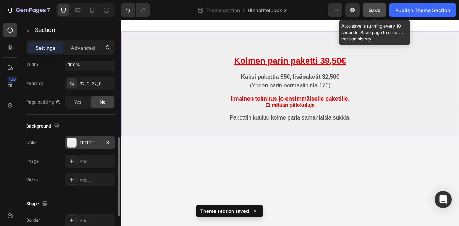
click at [377, 12] on span "Save" at bounding box center [374, 10] width 12 height 6
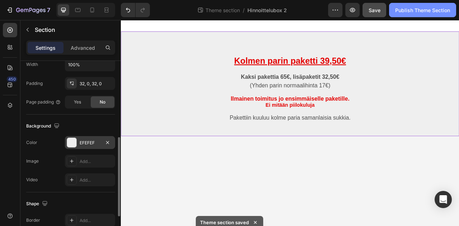
click at [416, 10] on div "Publish Theme Section" at bounding box center [422, 10] width 55 height 8
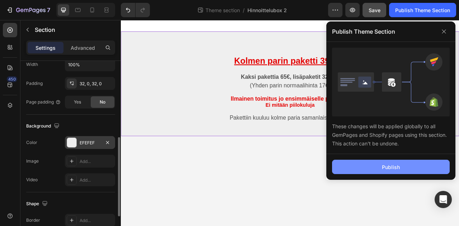
click at [393, 168] on div "Publish" at bounding box center [391, 167] width 18 height 8
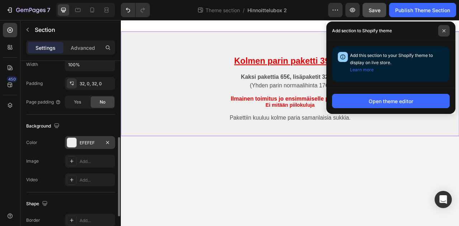
click at [444, 30] on icon at bounding box center [443, 30] width 3 height 3
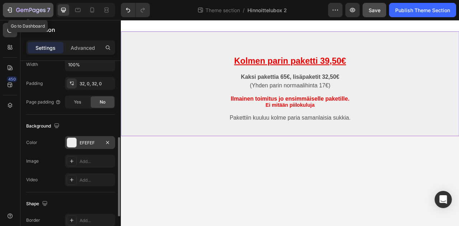
click at [30, 10] on icon "button" at bounding box center [30, 10] width 3 height 4
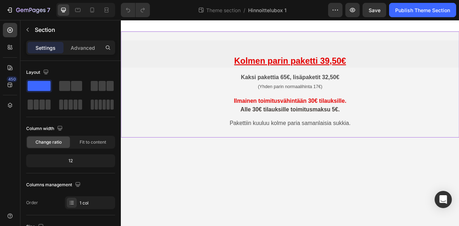
click at [215, 42] on div "Kolmen parin paketti 39,50€ Heading Kaksi pakettia 65€, lisäpaketit 32,50€ (Yhd…" at bounding box center [336, 101] width 430 height 135
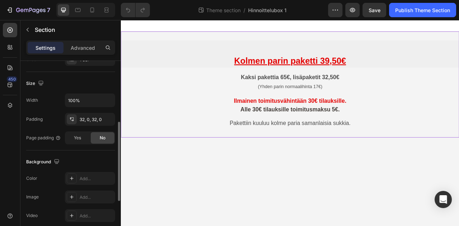
scroll to position [179, 0]
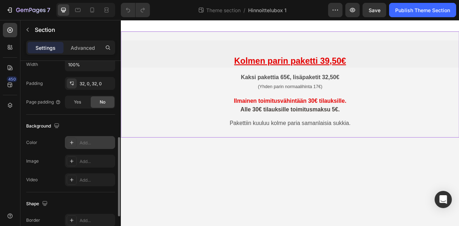
click at [72, 143] on icon at bounding box center [72, 143] width 6 height 6
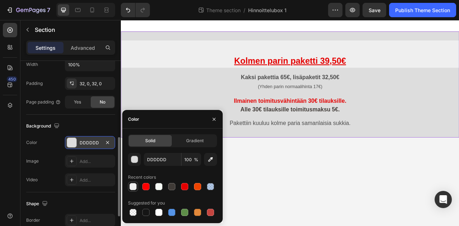
click at [134, 186] on div at bounding box center [132, 186] width 7 height 7
type input "EFEFEF"
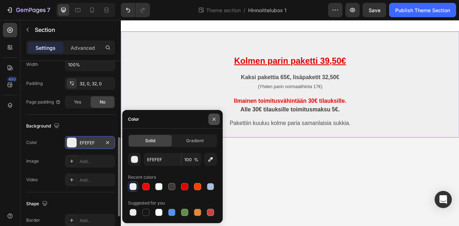
click at [215, 119] on icon "button" at bounding box center [214, 119] width 6 height 6
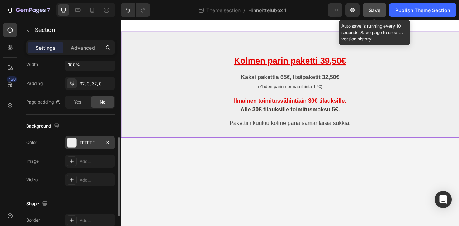
click at [373, 9] on span "Save" at bounding box center [374, 10] width 12 height 6
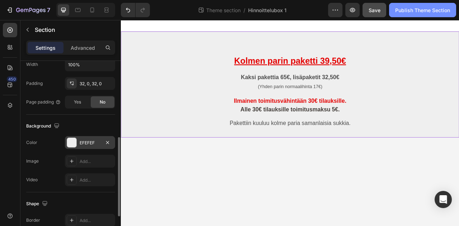
click at [422, 10] on div "Publish Theme Section" at bounding box center [422, 10] width 55 height 8
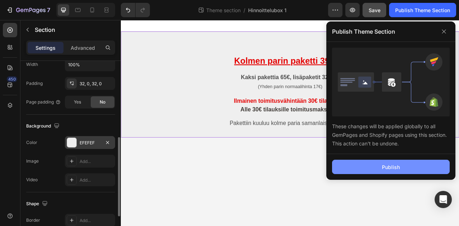
click at [398, 168] on div "Publish" at bounding box center [391, 167] width 18 height 8
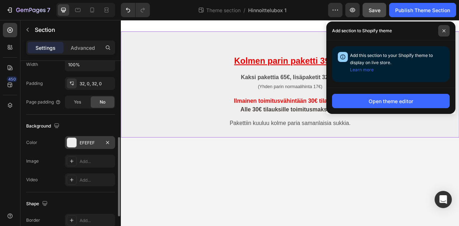
click at [444, 30] on icon at bounding box center [444, 31] width 4 height 4
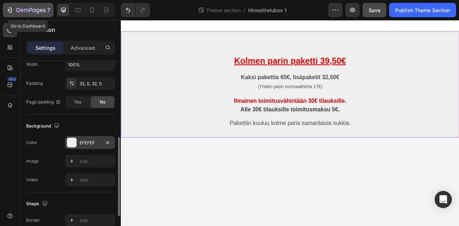
click at [33, 11] on icon "button" at bounding box center [33, 10] width 3 height 3
